Goal: Task Accomplishment & Management: Complete application form

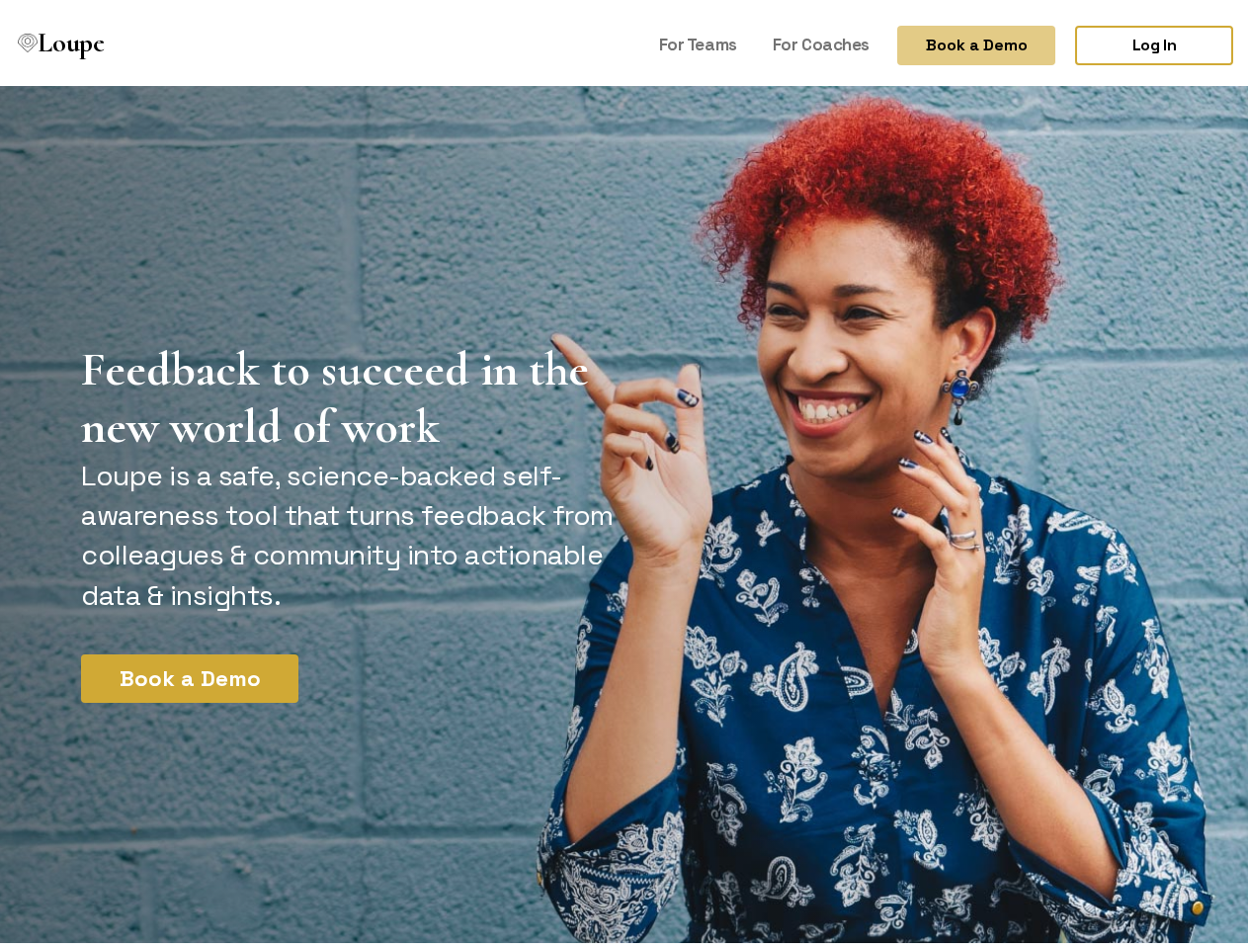
click at [960, 40] on button "Book a Demo" at bounding box center [977, 40] width 158 height 40
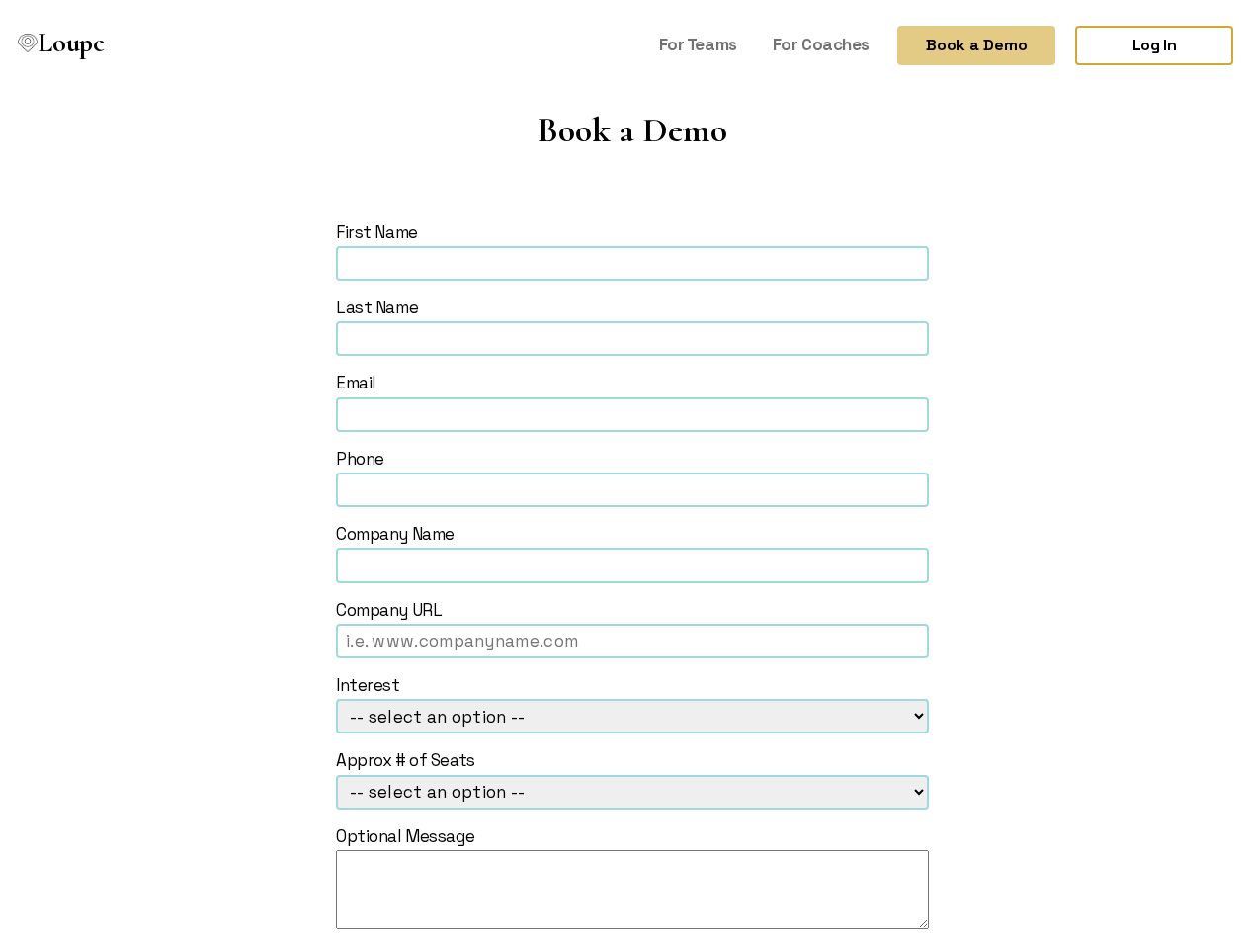
click at [182, 672] on form "First Name Last Name Email Phone Company Name Company URL Interest -- select an…" at bounding box center [632, 627] width 1103 height 824
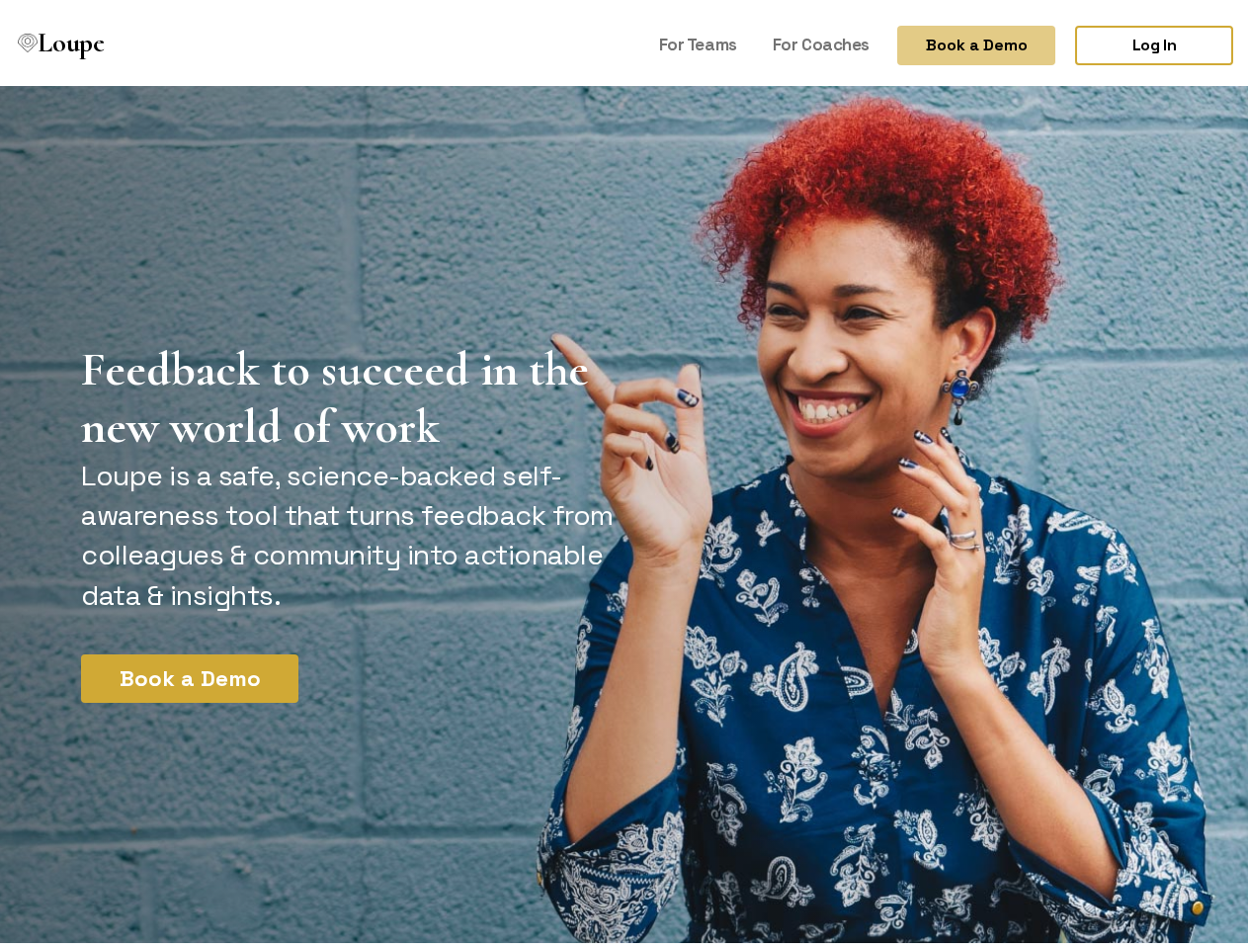
click at [960, 40] on button "Book a Demo" at bounding box center [977, 40] width 158 height 40
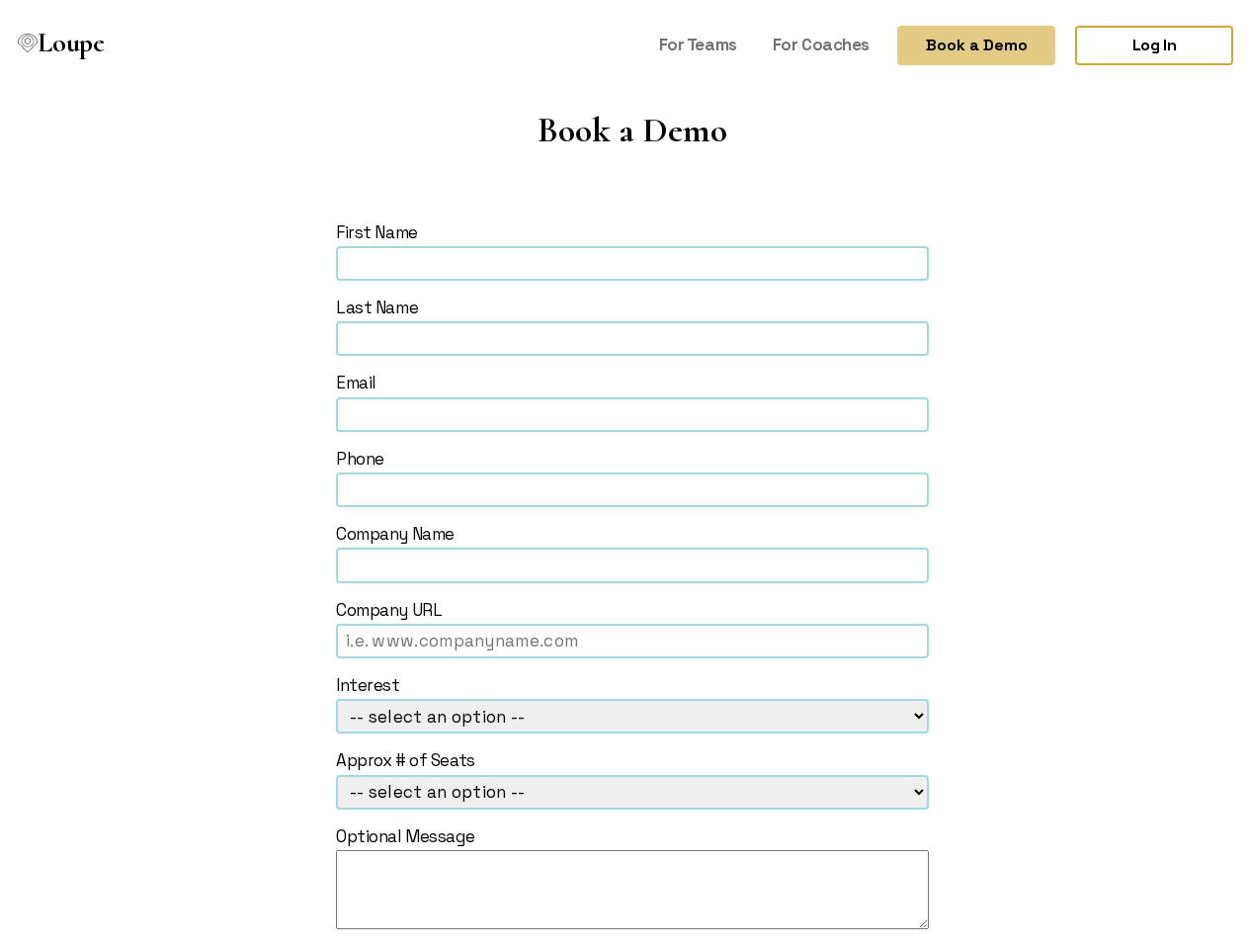
click at [182, 672] on form "First Name Last Name Email Phone Company Name Company URL Interest -- select an…" at bounding box center [632, 627] width 1103 height 824
